Goal: Contribute content

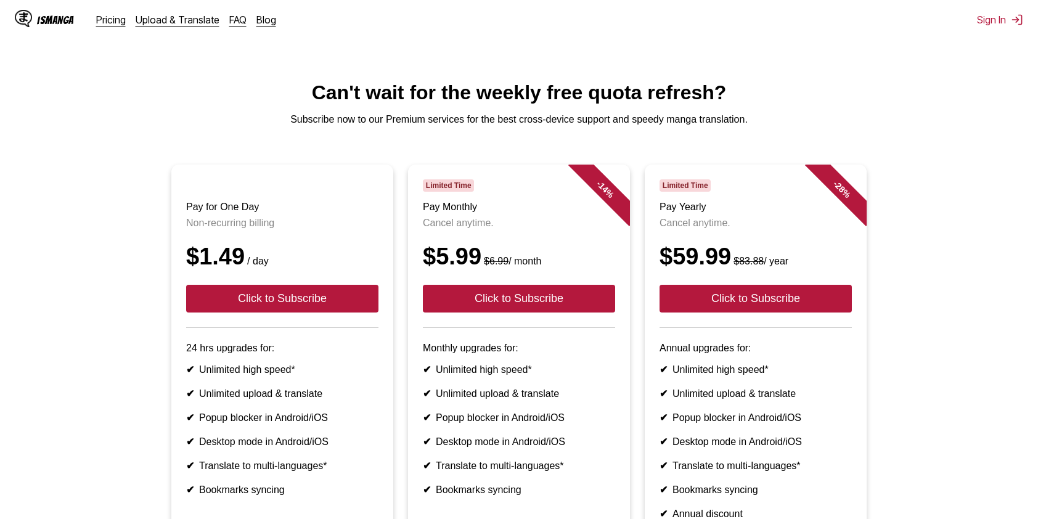
click at [63, 17] on div "IsManga" at bounding box center [55, 20] width 37 height 12
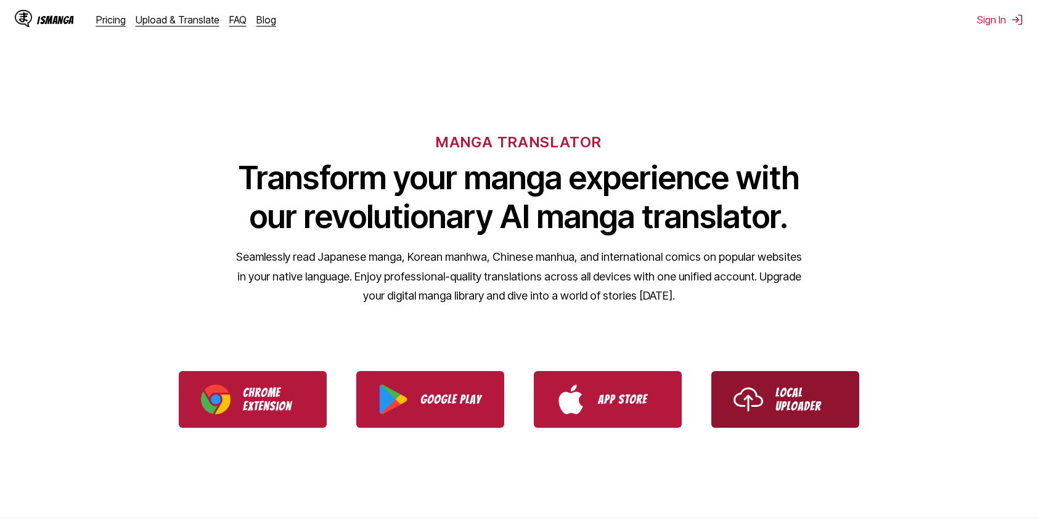
click at [799, 402] on p "Local Uploader" at bounding box center [806, 399] width 62 height 27
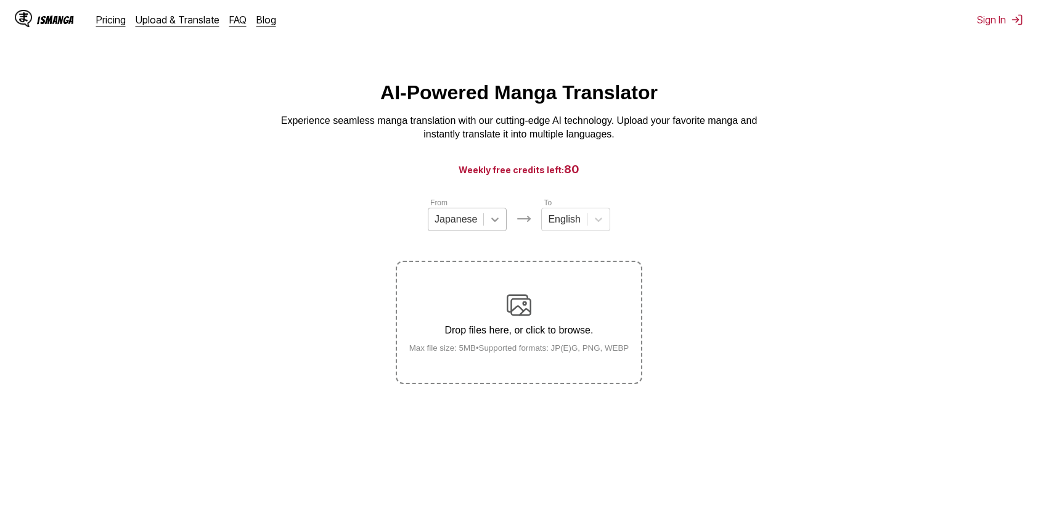
click at [494, 226] on icon at bounding box center [495, 219] width 12 height 12
click at [996, 18] on button "Sign In" at bounding box center [1000, 20] width 46 height 12
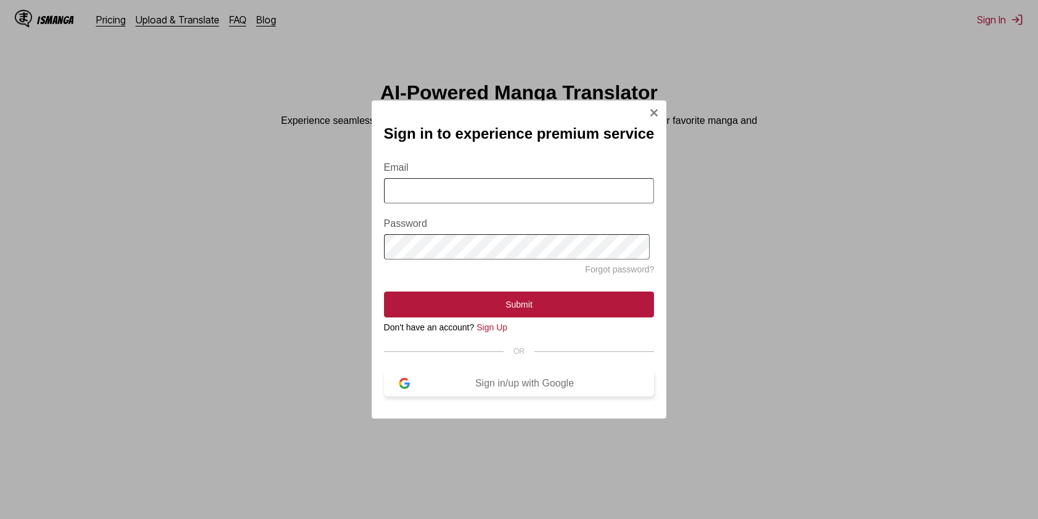
click at [520, 389] on div "Sign in/up with Google" at bounding box center [525, 383] width 230 height 11
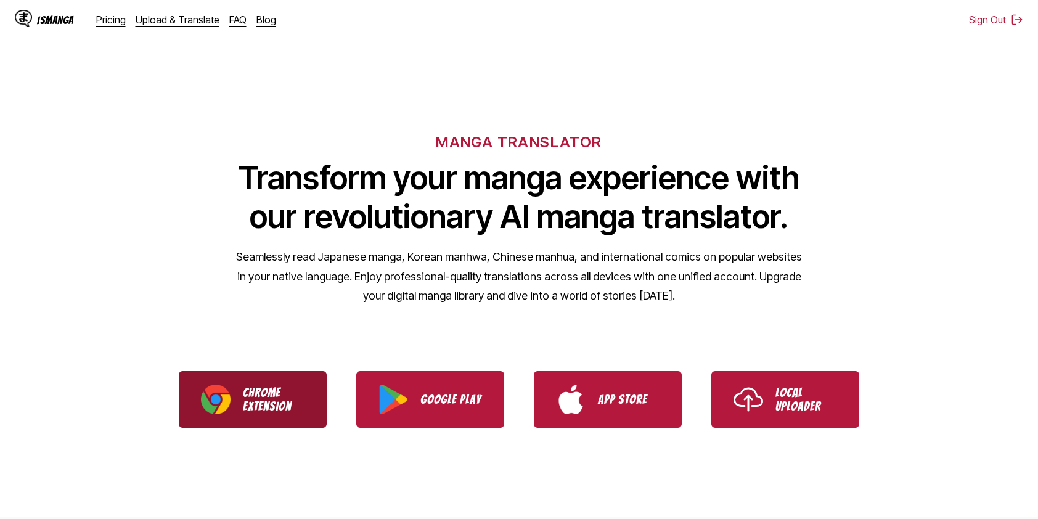
click at [282, 398] on p "Chrome Extension" at bounding box center [274, 399] width 62 height 27
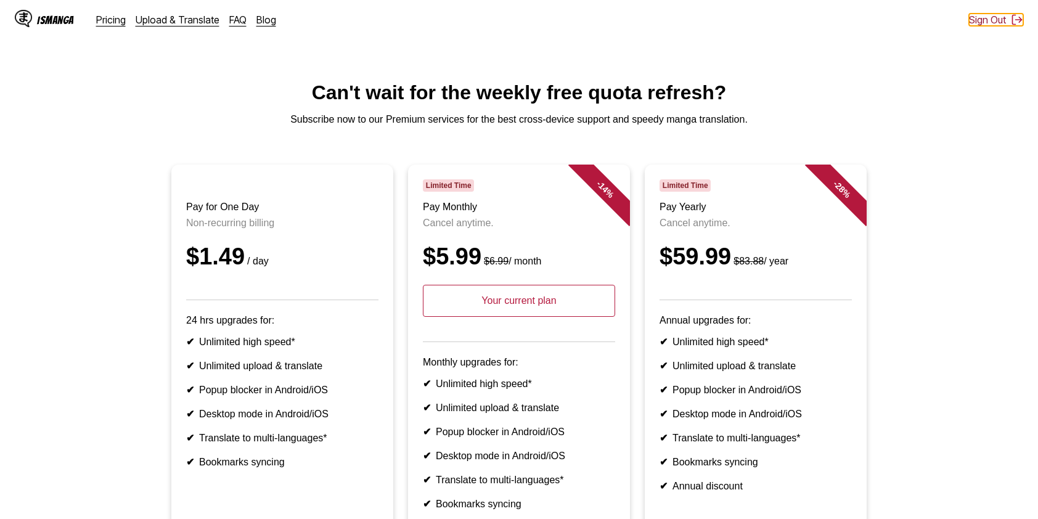
click at [1003, 20] on button "Sign Out" at bounding box center [996, 20] width 54 height 12
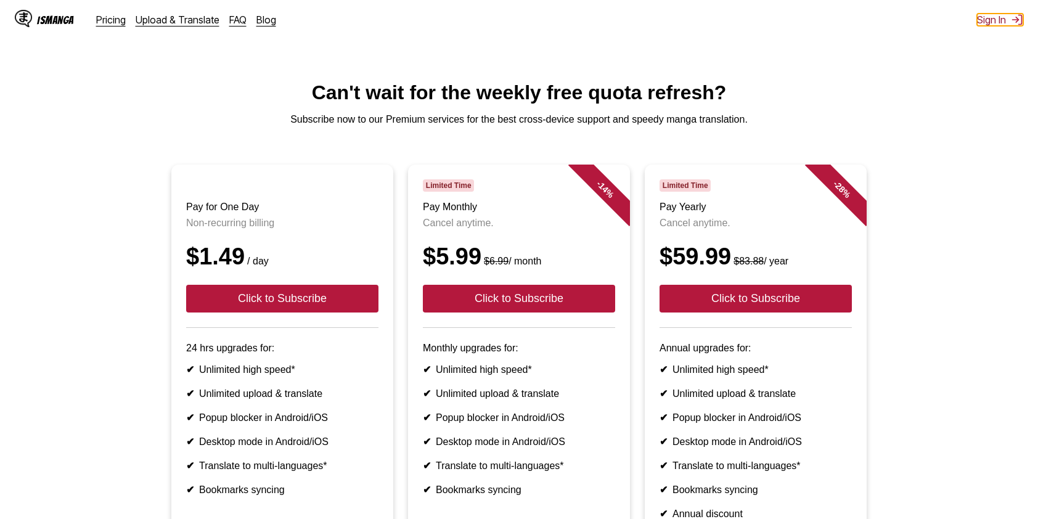
click at [990, 20] on button "Sign In" at bounding box center [1000, 20] width 46 height 12
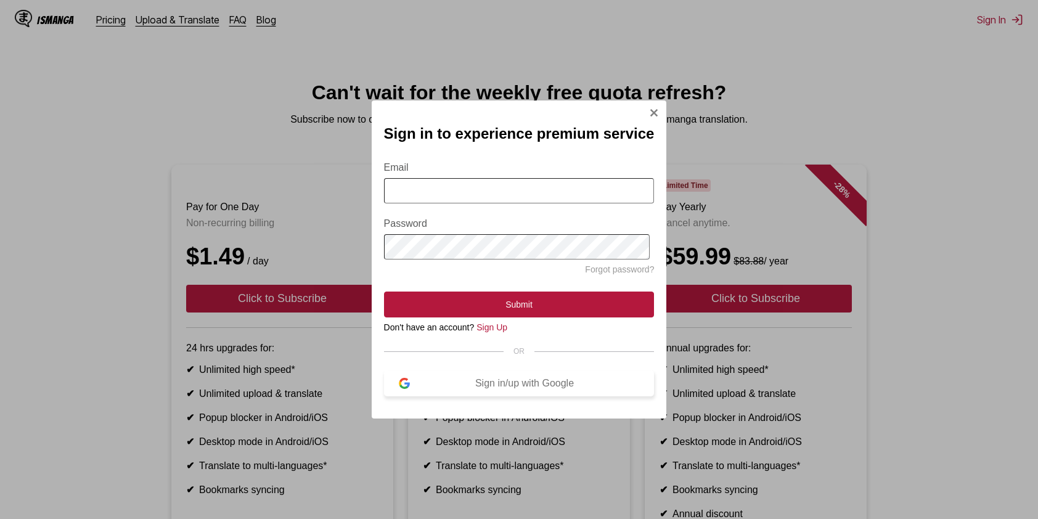
click at [498, 389] on div "Sign in/up with Google" at bounding box center [525, 383] width 230 height 11
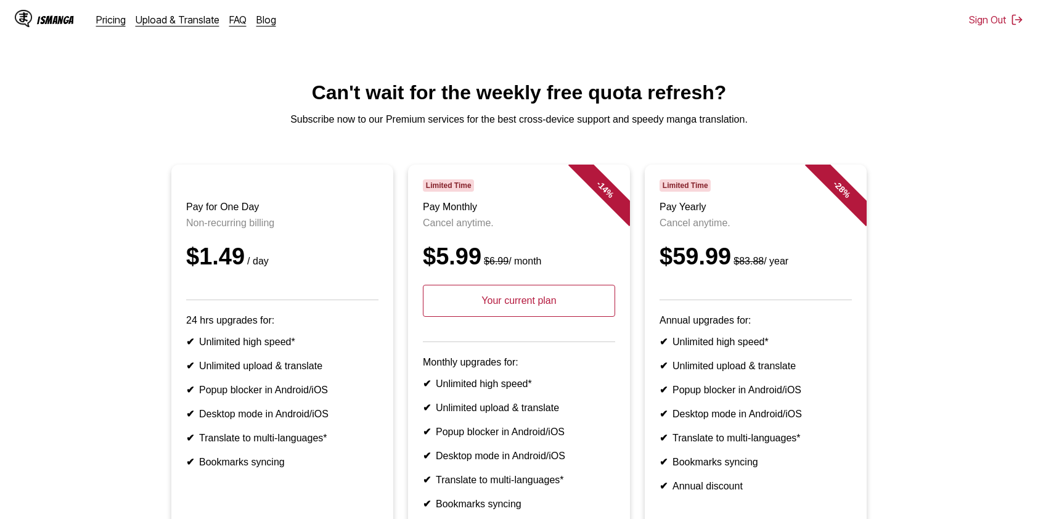
click at [65, 18] on div "IsManga" at bounding box center [55, 20] width 37 height 12
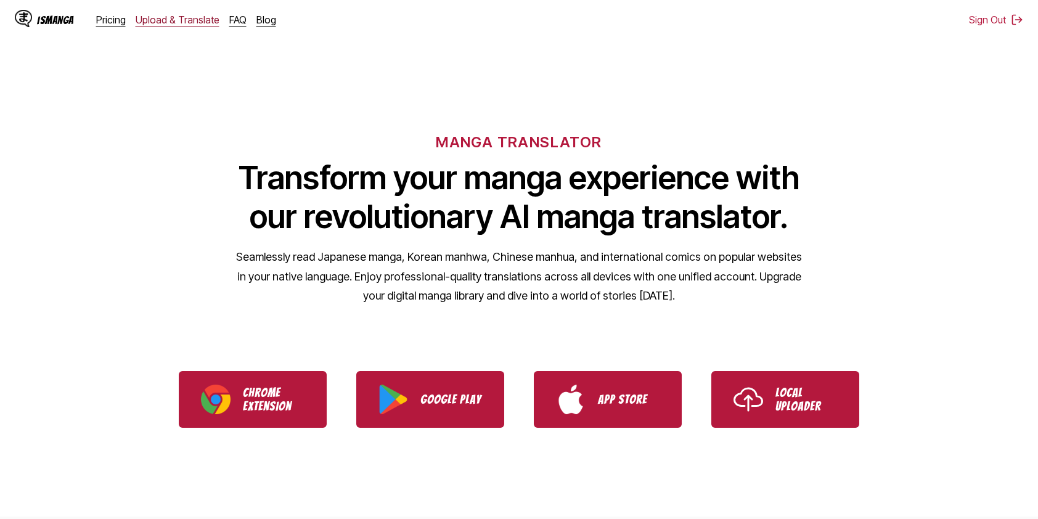
click at [179, 17] on link "Upload & Translate" at bounding box center [178, 20] width 84 height 12
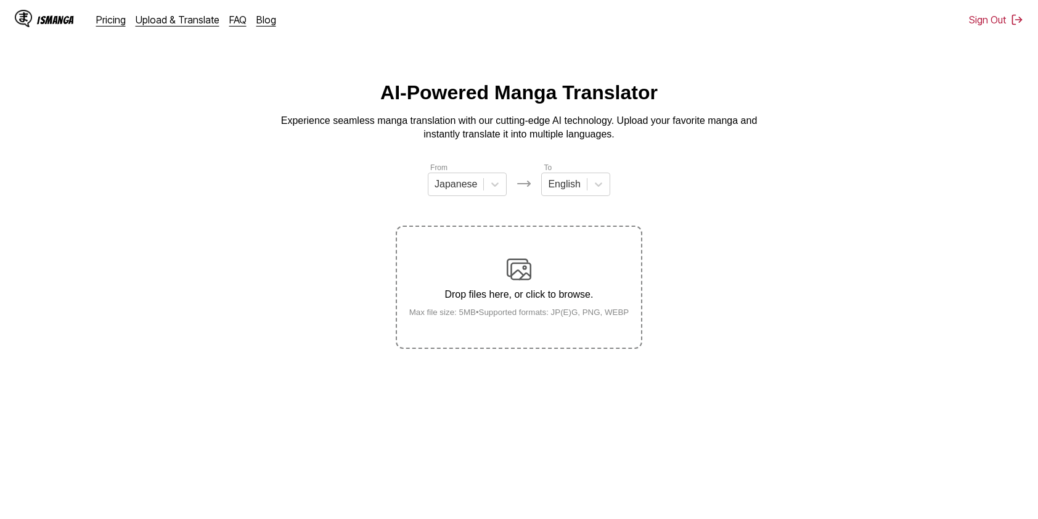
click at [488, 291] on p "Drop files here, or click to browse." at bounding box center [519, 294] width 240 height 11
click at [0, 0] on input "Drop files here, or click to browse. Max file size: 5MB • Supported formats: JP…" at bounding box center [0, 0] width 0 height 0
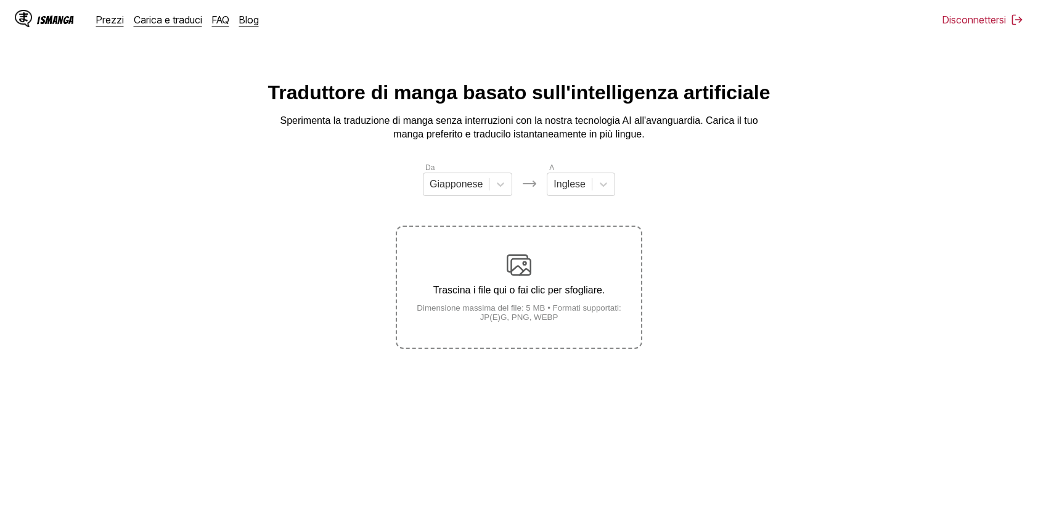
click at [584, 38] on div "IsManga Prezzi Carica e traduci FAQ Blog Disconnettersi Pricing Upload & Transl…" at bounding box center [519, 19] width 1038 height 39
